Goal: Communication & Community: Share content

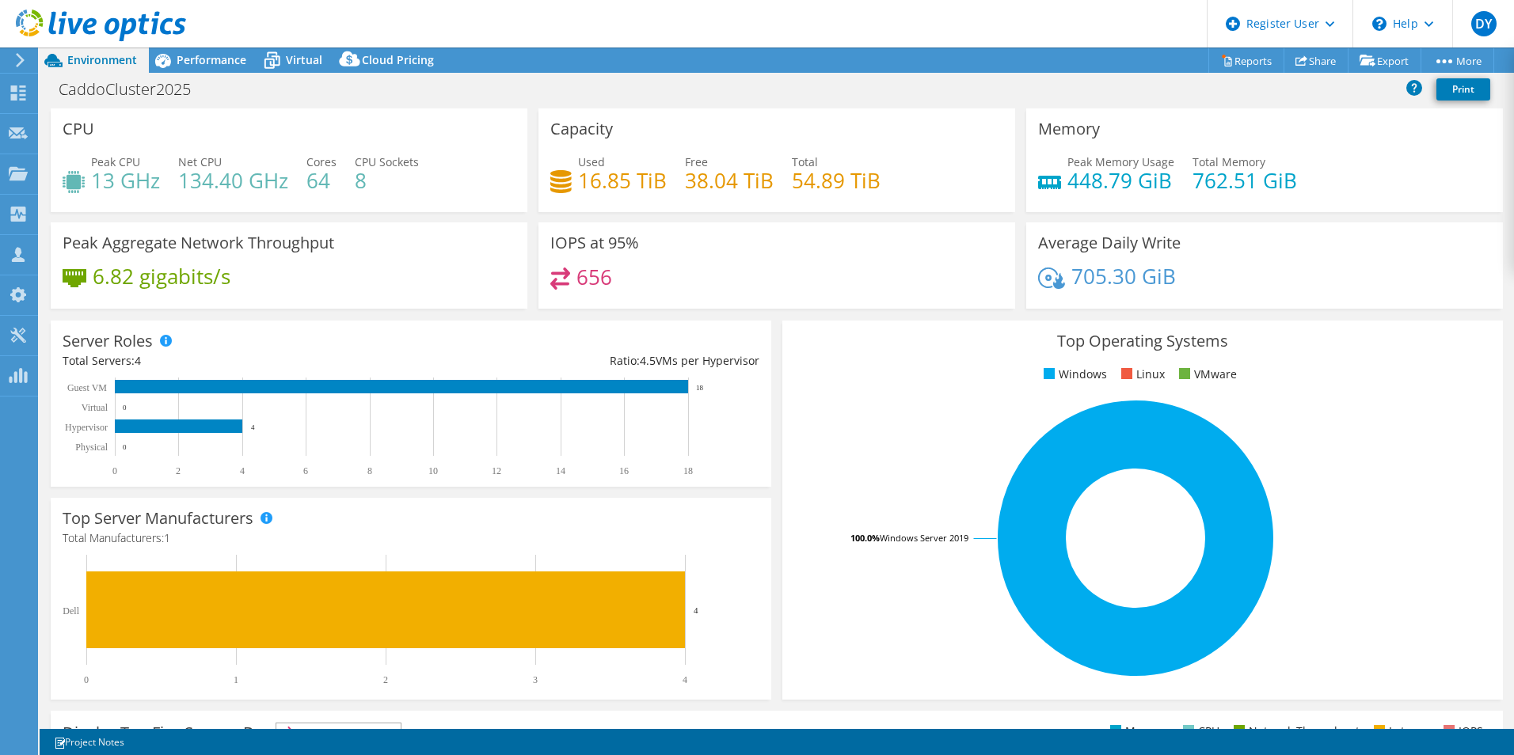
select select "USD"
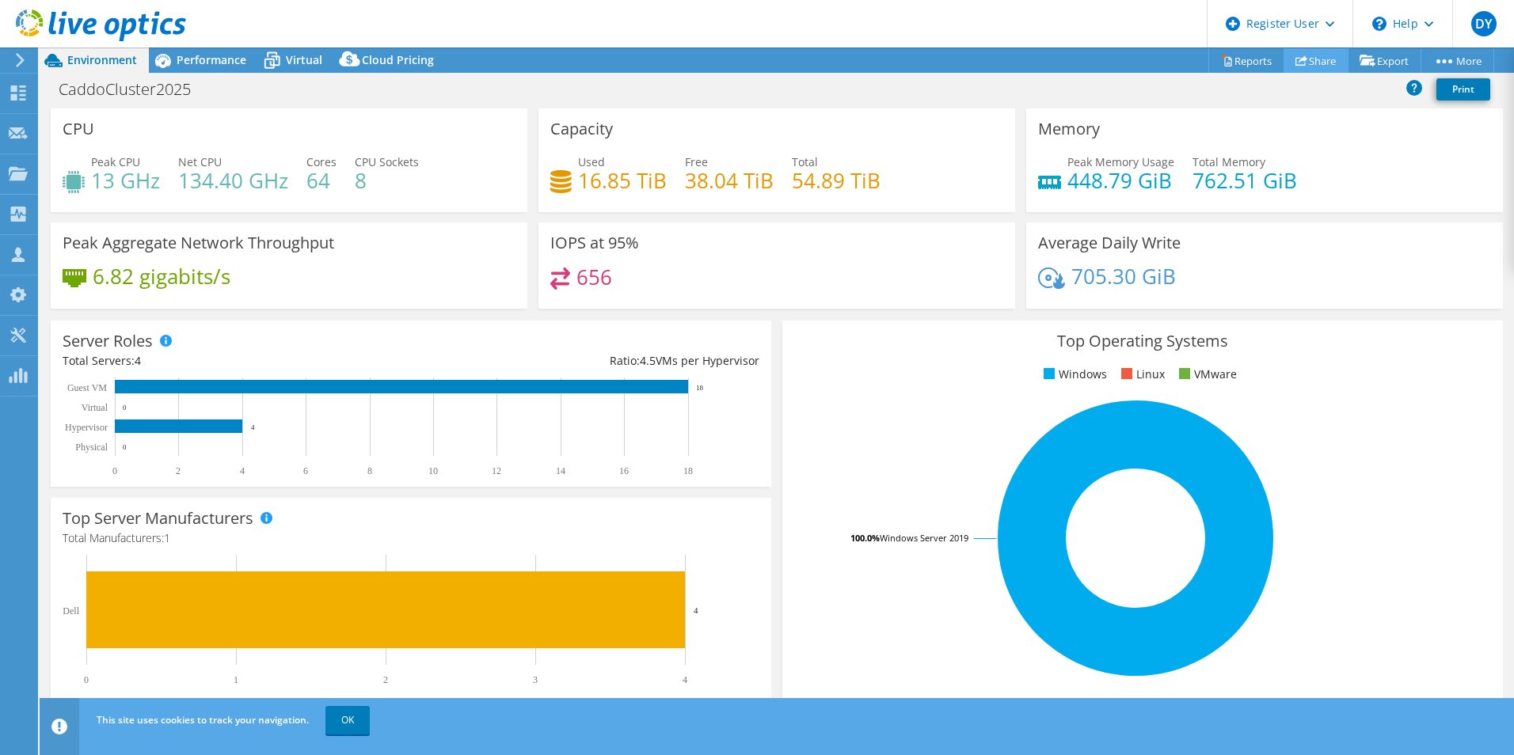
click at [1324, 61] on link "Share" at bounding box center [1315, 60] width 65 height 25
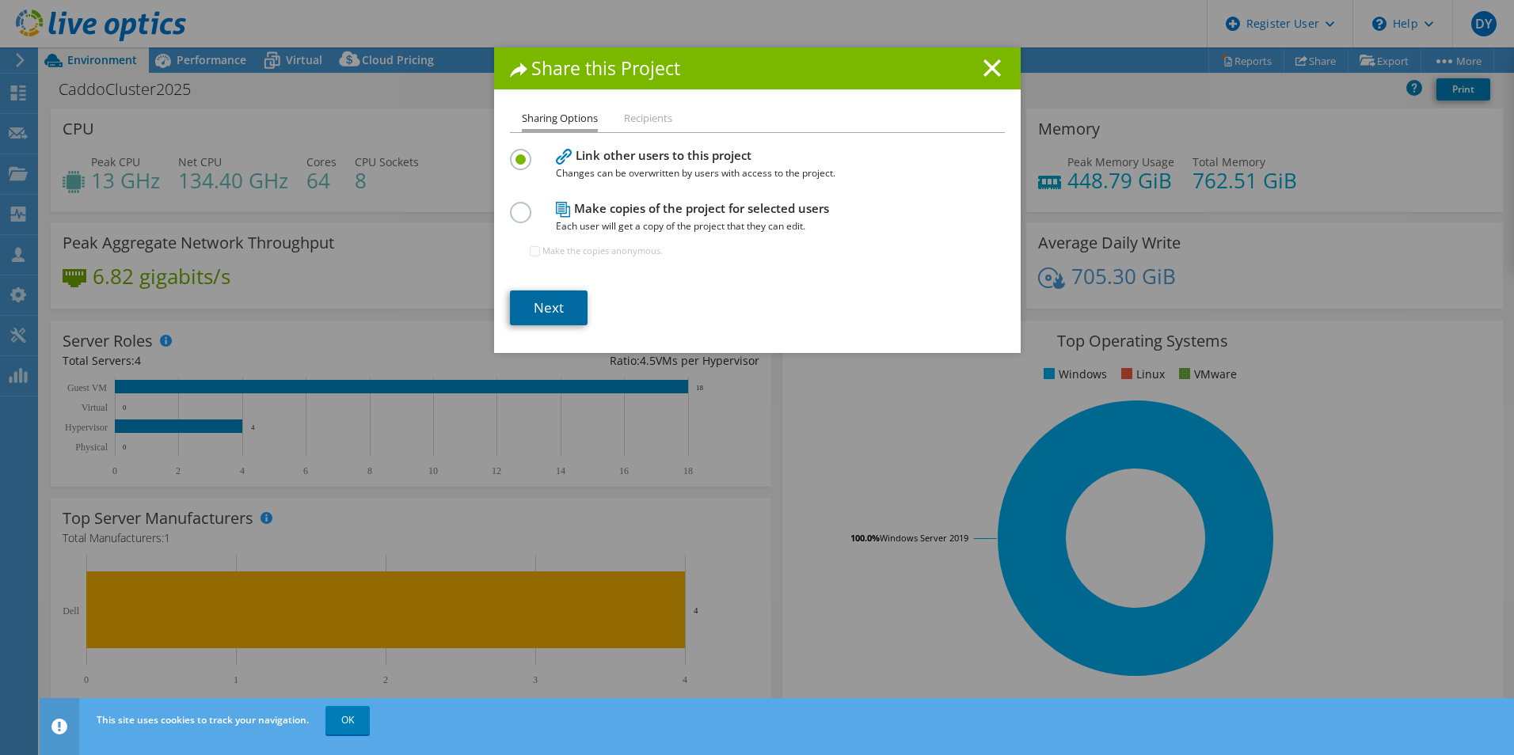
click at [549, 321] on link "Next" at bounding box center [549, 308] width 78 height 35
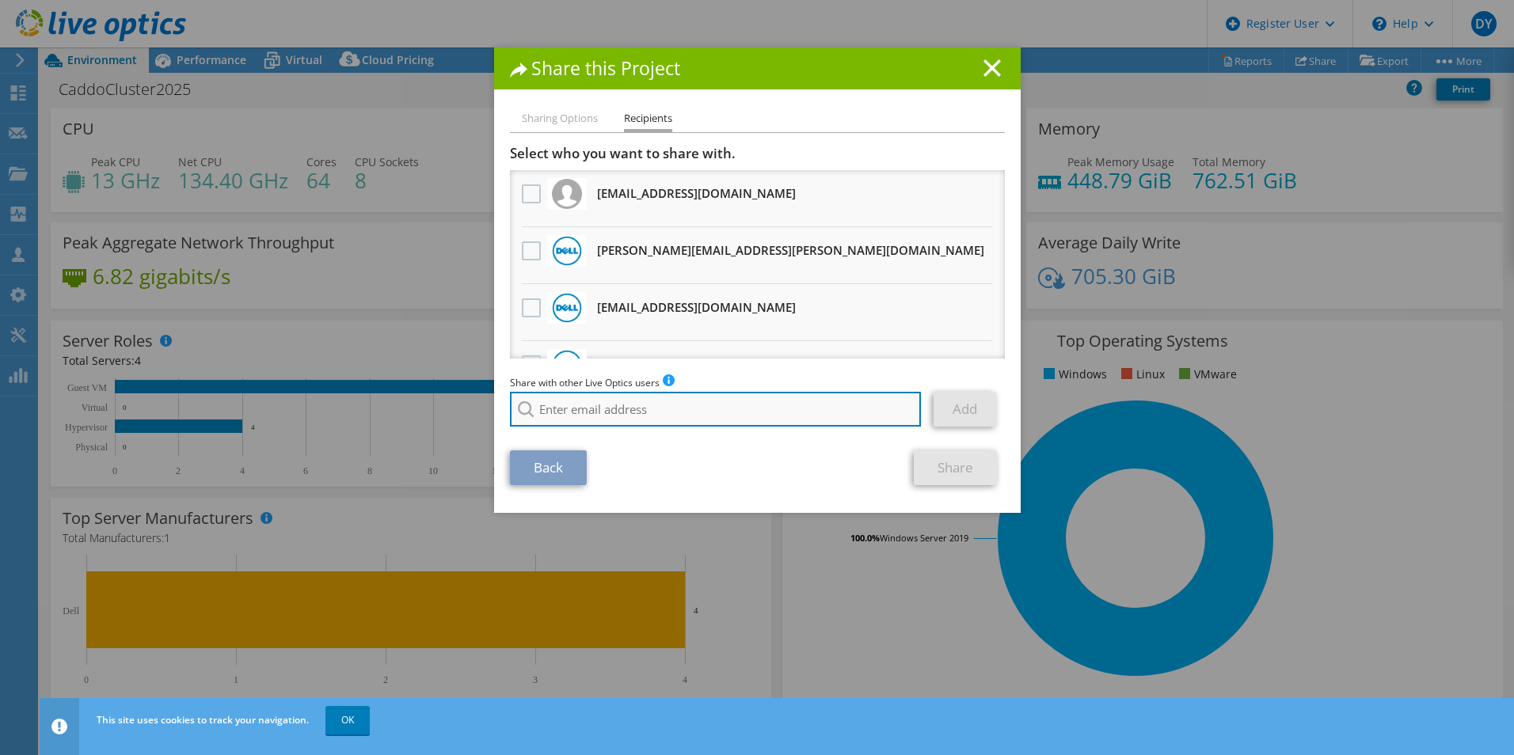
click at [611, 421] on input "search" at bounding box center [716, 409] width 412 height 35
click at [642, 418] on input "[PERSON_NAME]." at bounding box center [716, 409] width 412 height 35
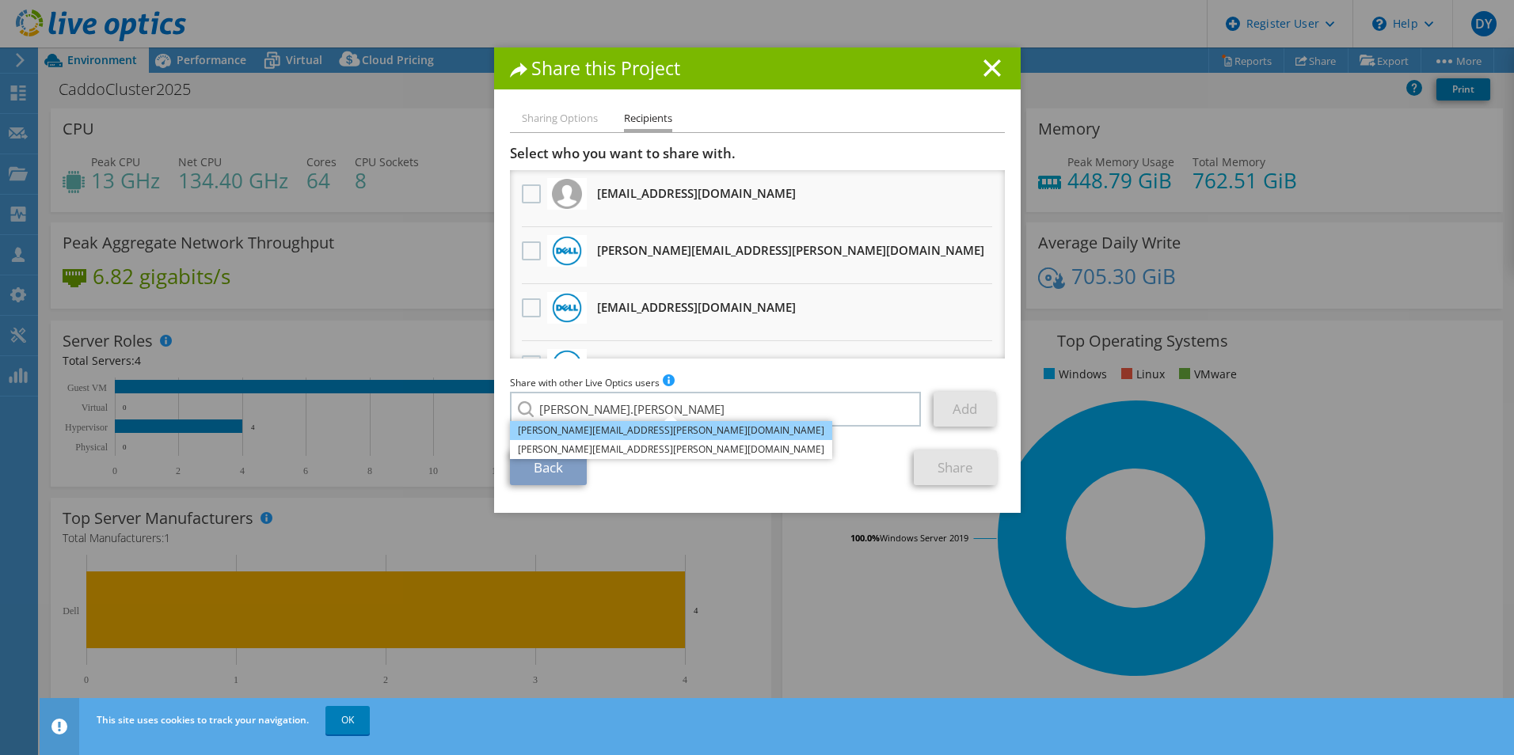
click at [549, 431] on li "[PERSON_NAME][EMAIL_ADDRESS][PERSON_NAME][DOMAIN_NAME]" at bounding box center [671, 430] width 322 height 19
type input "[PERSON_NAME][EMAIL_ADDRESS][PERSON_NAME][DOMAIN_NAME]"
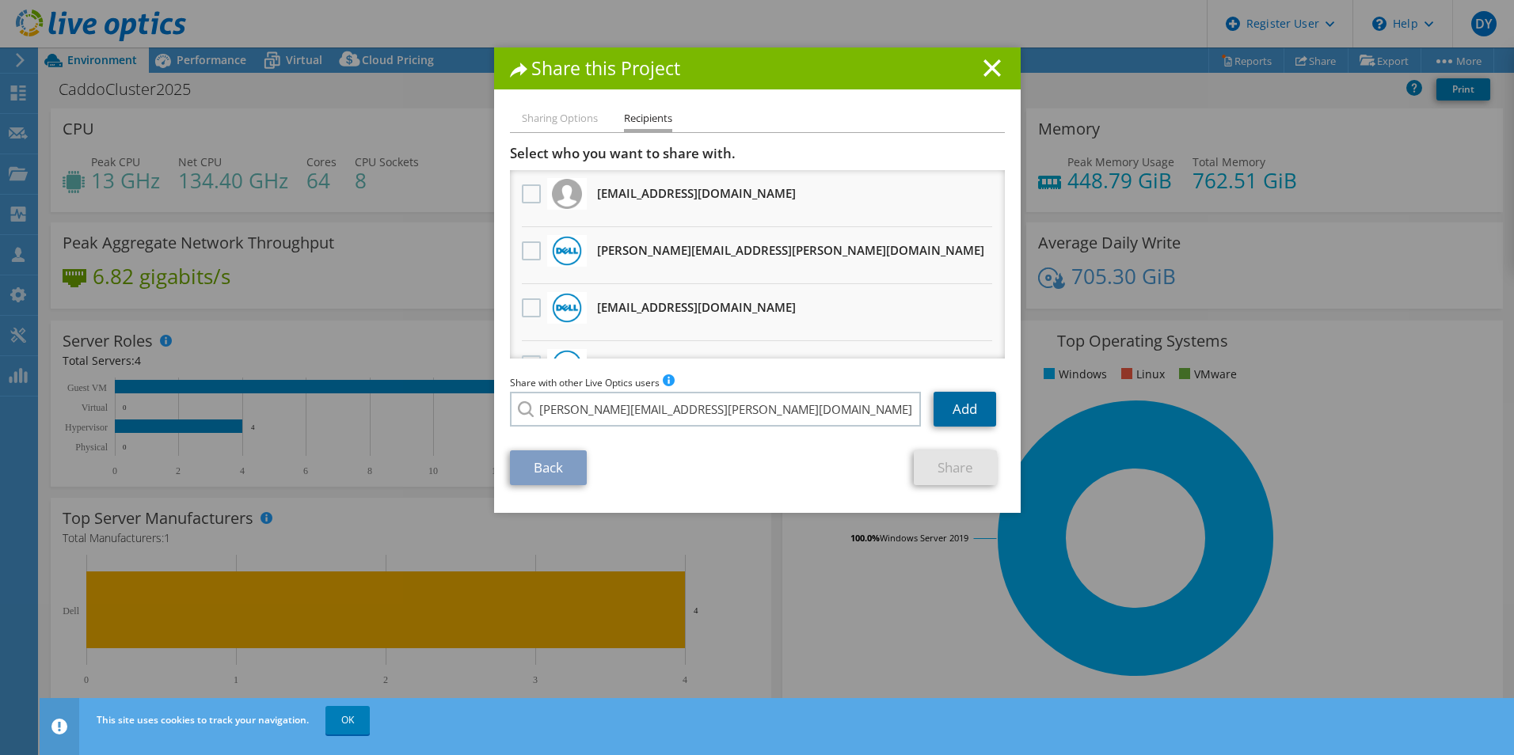
click at [961, 409] on link "Add" at bounding box center [964, 409] width 63 height 35
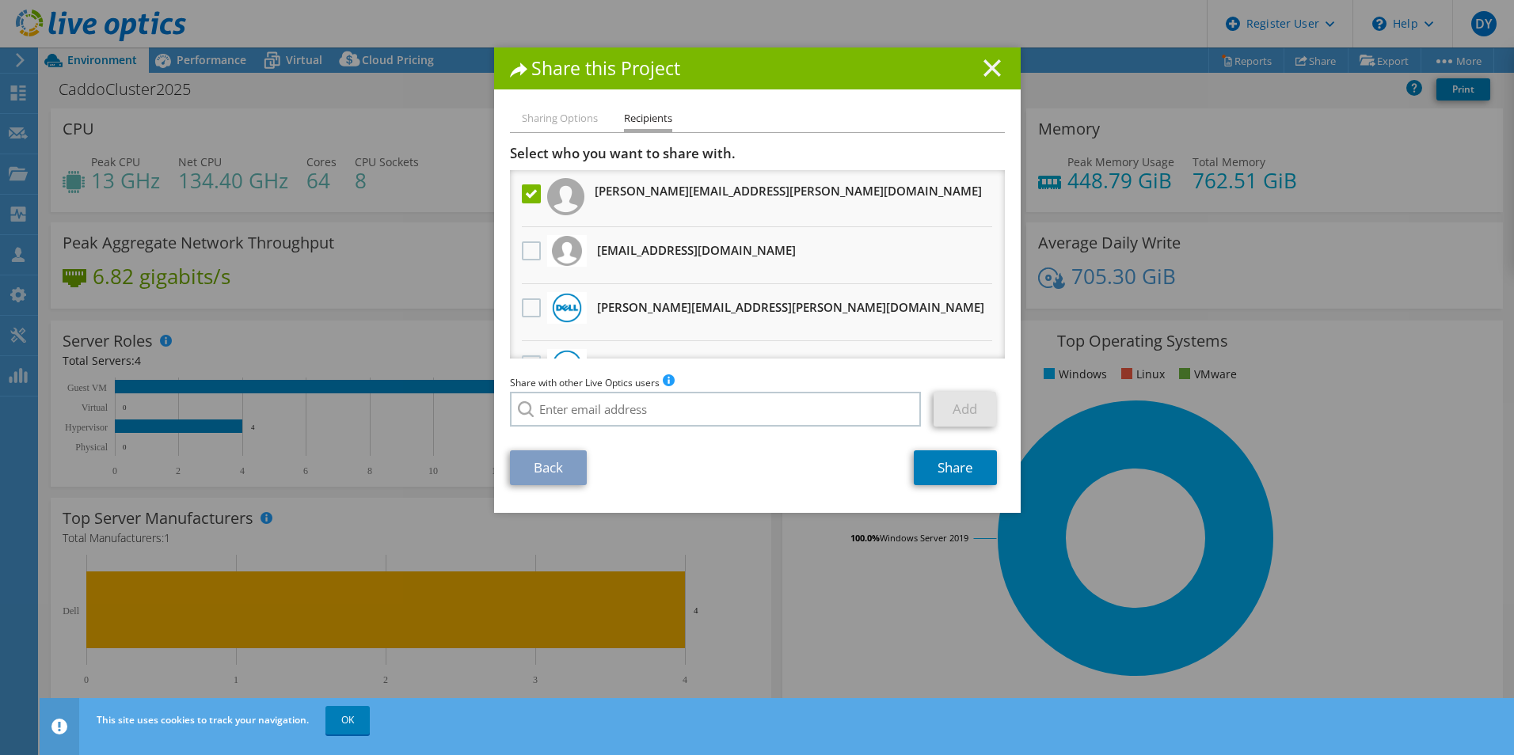
click at [984, 63] on line at bounding box center [992, 68] width 16 height 16
